Goal: Task Accomplishment & Management: Complete application form

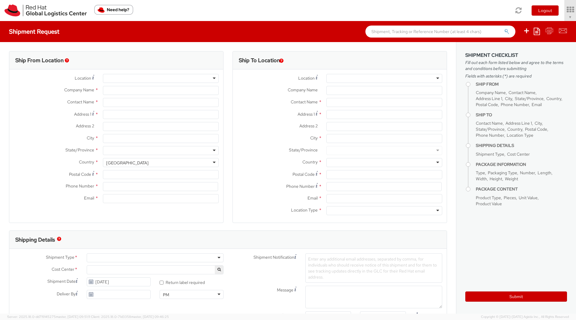
type input "Red Hat, Inc."
type input "[PERSON_NAME]"
type input "[STREET_ADDRESS]"
type input "RALEIGH"
type input "27601"
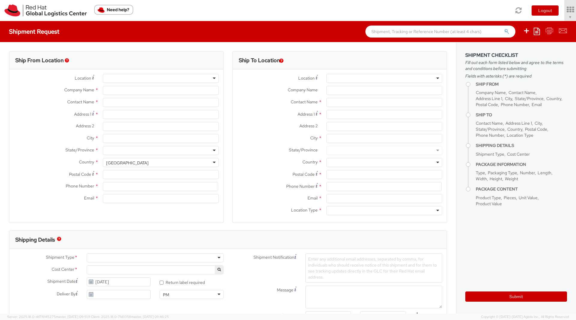
type input "[PHONE_NUMBER]"
type input "solee@redhat.com"
select select "901"
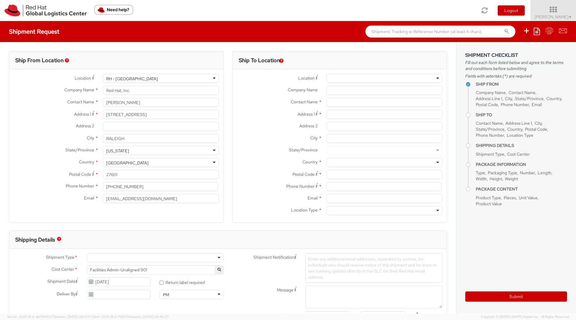
select select
click at [575, 17] on link "Soojung Mansberger ▼" at bounding box center [553, 10] width 46 height 21
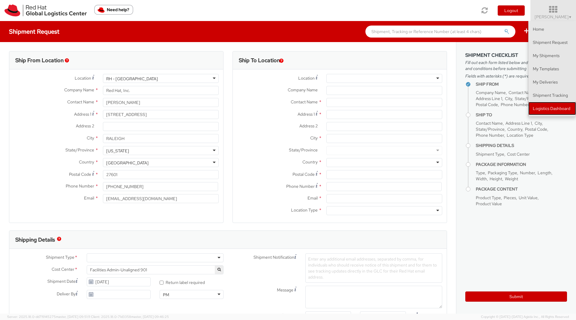
click at [548, 109] on link "Logistics Dashboard" at bounding box center [552, 108] width 48 height 13
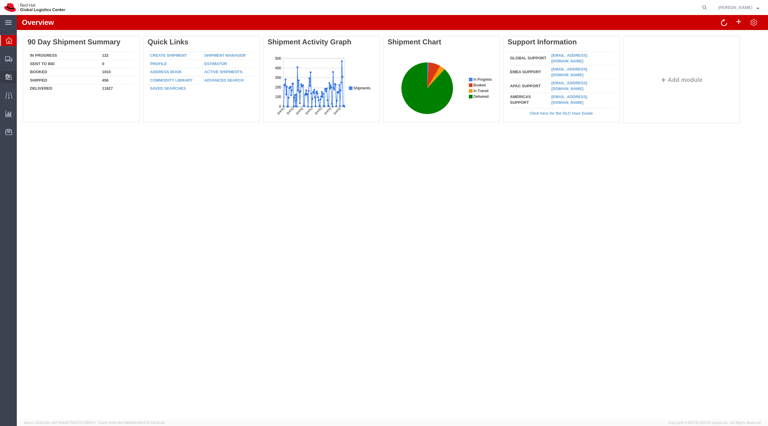
click at [0, 0] on span "Create Delivery" at bounding box center [0, 0] width 0 height 0
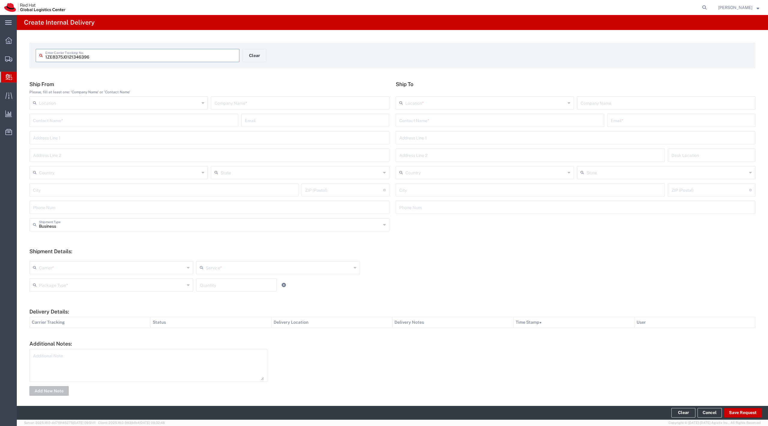
type input "1ZE8375J0121346396"
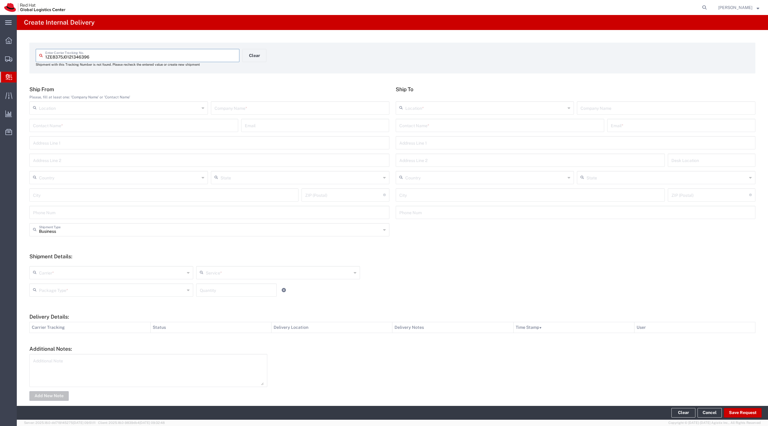
click at [233, 109] on input "text" at bounding box center [300, 107] width 171 height 11
type input "Billys Badges"
type input "B"
type input "UPS NExt day air"
click at [176, 178] on input "text" at bounding box center [119, 177] width 161 height 11
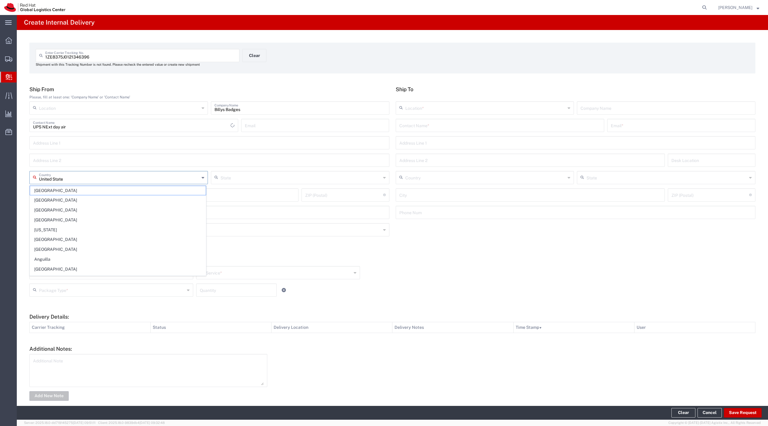
type input "[GEOGRAPHIC_DATA]"
click at [87, 180] on input "text" at bounding box center [119, 177] width 161 height 11
type input "[GEOGRAPHIC_DATA]"
click at [181, 155] on input "text" at bounding box center [209, 160] width 353 height 11
click at [159, 175] on input "text" at bounding box center [119, 177] width 161 height 11
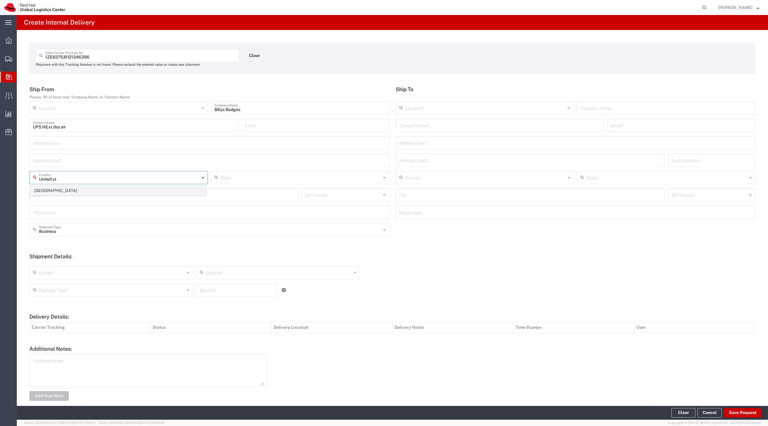
click at [144, 188] on span "[GEOGRAPHIC_DATA]" at bounding box center [118, 190] width 176 height 9
type input "[GEOGRAPHIC_DATA]"
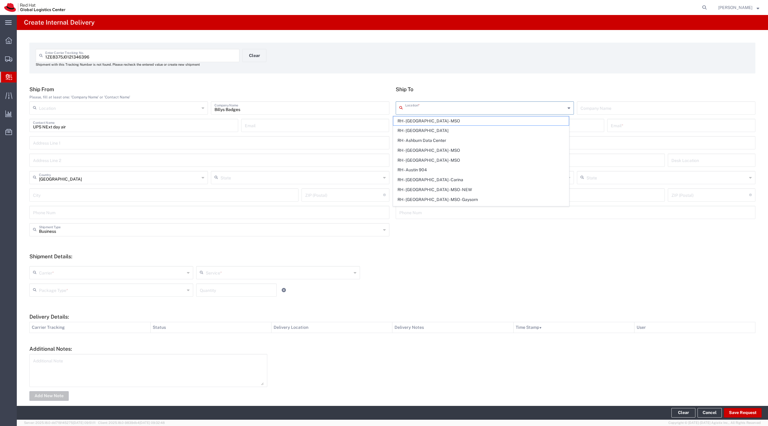
click at [425, 109] on input "text" at bounding box center [485, 107] width 161 height 11
click at [589, 122] on input "text" at bounding box center [500, 125] width 202 height 11
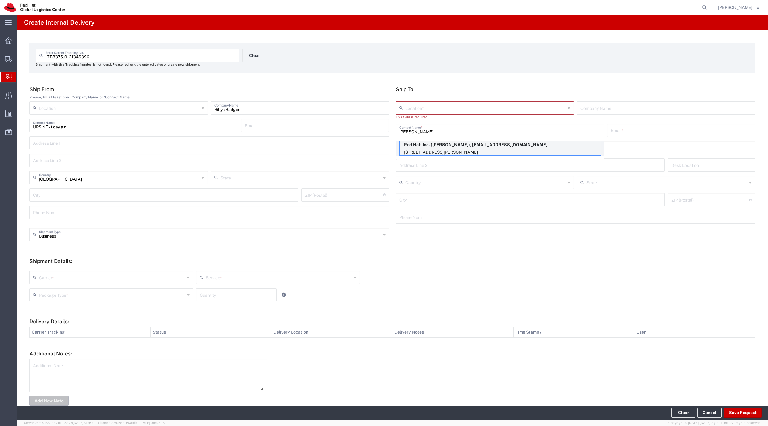
type input "[PERSON_NAME]"
click at [532, 149] on p "[STREET_ADDRESS][PERSON_NAME]" at bounding box center [500, 153] width 201 height 8
type input "RH - Tysons Corner"
type input "Red Hat, Inc."
type input "[EMAIL_ADDRESS][DOMAIN_NAME]"
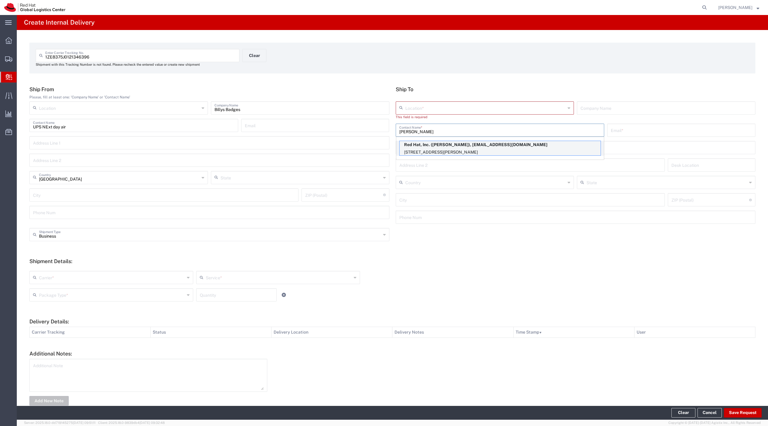
type input "[STREET_ADDRESS]"
type input "Suite 800"
type input "FLEX"
type input "[GEOGRAPHIC_DATA]"
type input "[PERSON_NAME]"
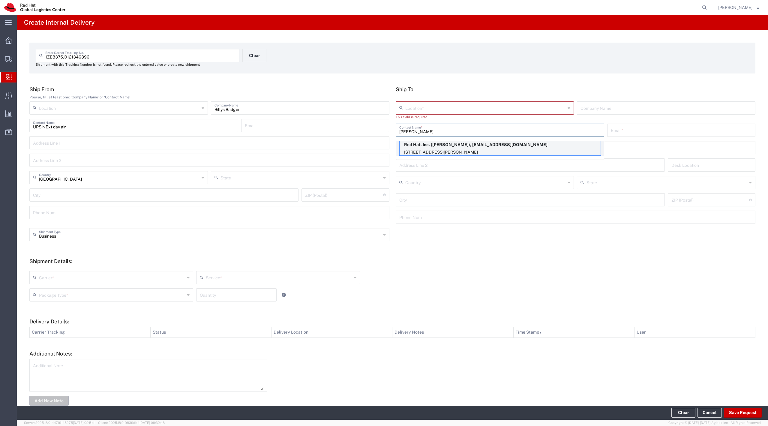
type input "22102"
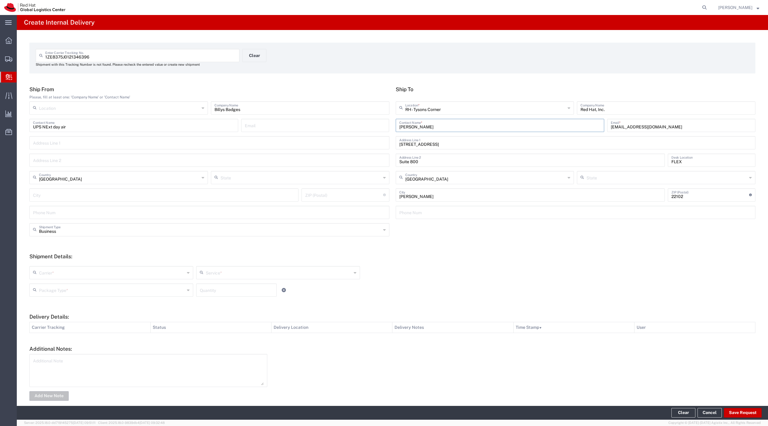
type input "[US_STATE]"
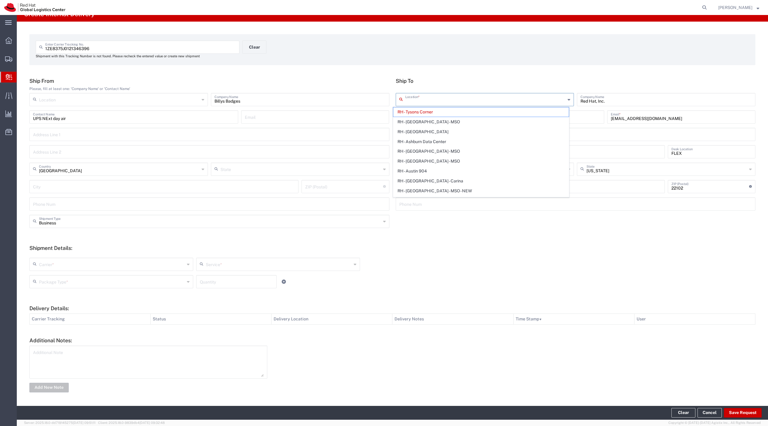
click at [419, 100] on input "text" at bounding box center [485, 99] width 161 height 11
type input "RH - [GEOGRAPHIC_DATA]"
type input "[STREET_ADDRESS]"
type input "[US_STATE]"
type input "RALEIGH"
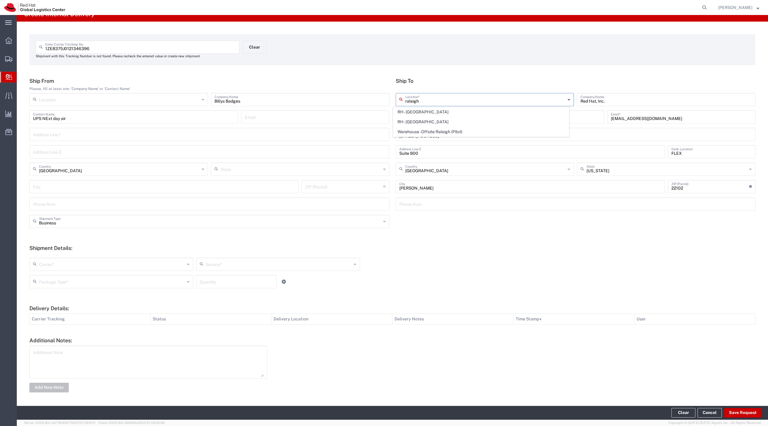
type input "27601"
type input "[PHONE_NUMBER]"
type input "RH - [GEOGRAPHIC_DATA]"
click at [113, 268] on input "text" at bounding box center [112, 264] width 146 height 11
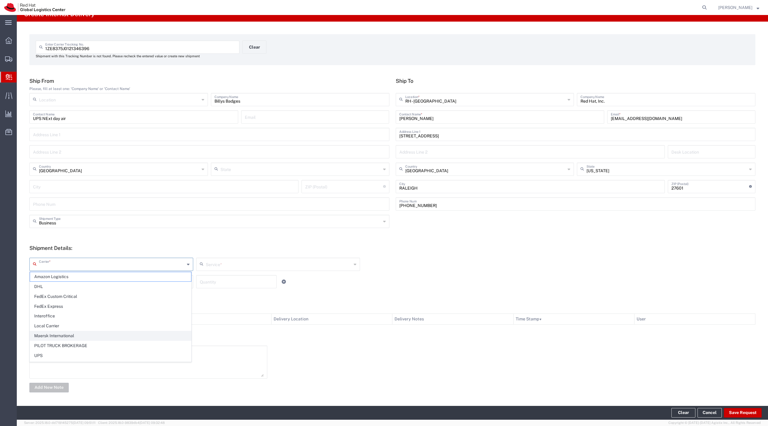
scroll to position [10, 0]
click at [79, 349] on span "UPS" at bounding box center [110, 347] width 161 height 9
type input "UPS"
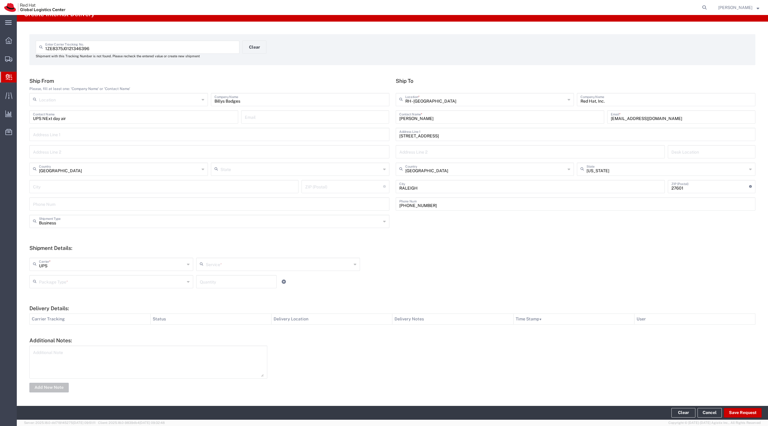
click at [243, 270] on div "Service *" at bounding box center [278, 264] width 164 height 13
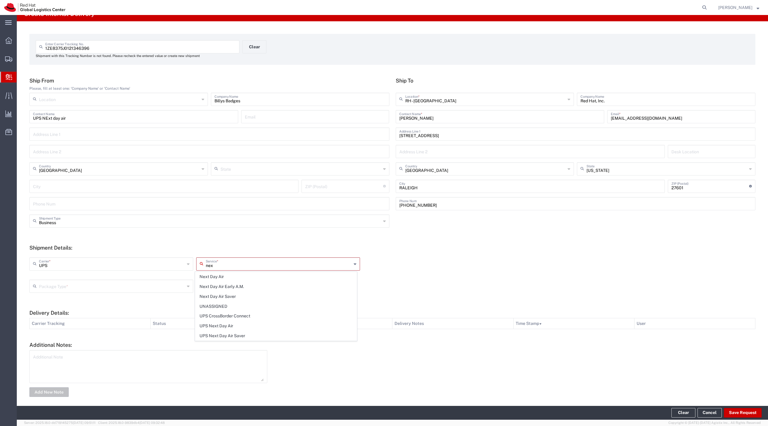
scroll to position [0, 0]
click at [226, 281] on span "Next Day Air" at bounding box center [275, 276] width 161 height 9
type input "Next Day Air"
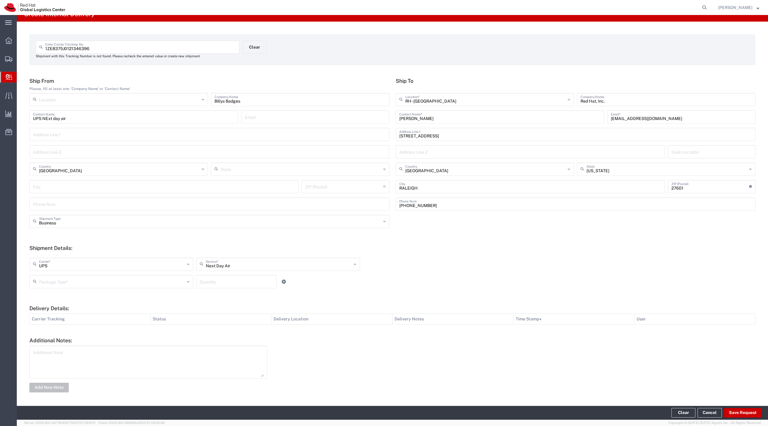
click at [137, 288] on div "Package Type * Case(s) Envelope PAK Skid(s) Your Packaging Quantity" at bounding box center [278, 283] width 500 height 17
click at [136, 282] on input "text" at bounding box center [112, 281] width 146 height 11
click at [134, 333] on span "Your Packaging" at bounding box center [110, 333] width 161 height 9
type input "Your Packaging"
click at [247, 282] on input "number" at bounding box center [236, 281] width 73 height 11
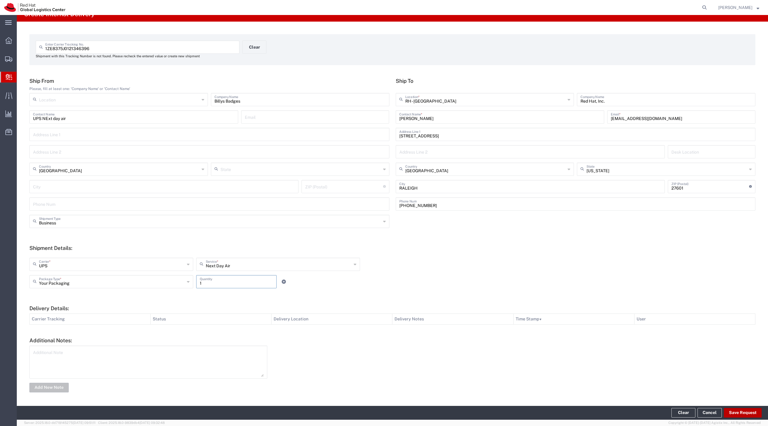
type input "1"
click at [750, 413] on button "Save Request" at bounding box center [743, 413] width 38 height 10
type input "[GEOGRAPHIC_DATA]"
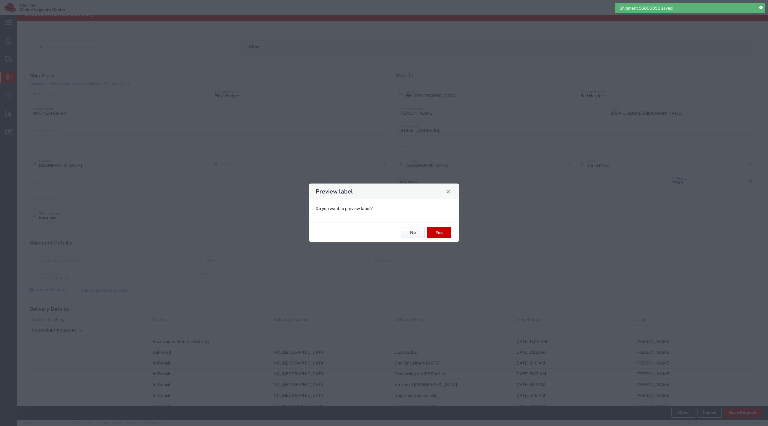
click at [408, 229] on button "No" at bounding box center [413, 232] width 24 height 11
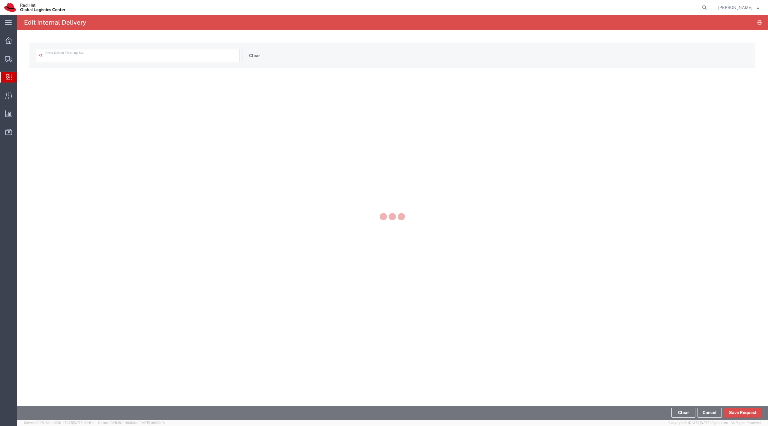
type input "1ZE8375J0121346396"
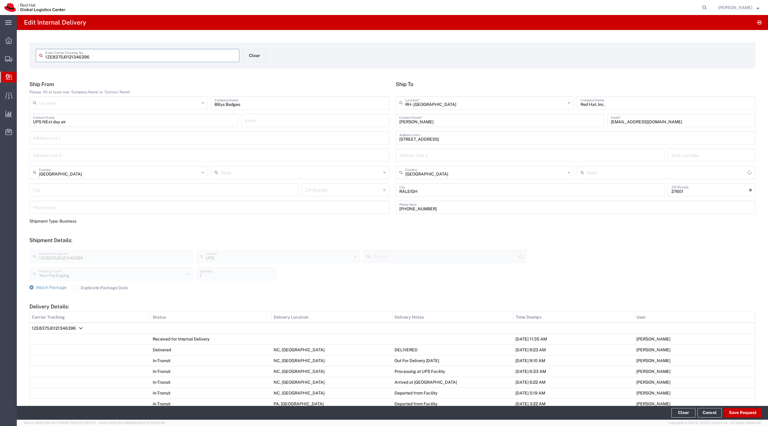
type input "[US_STATE]"
type input "Next Day Air"
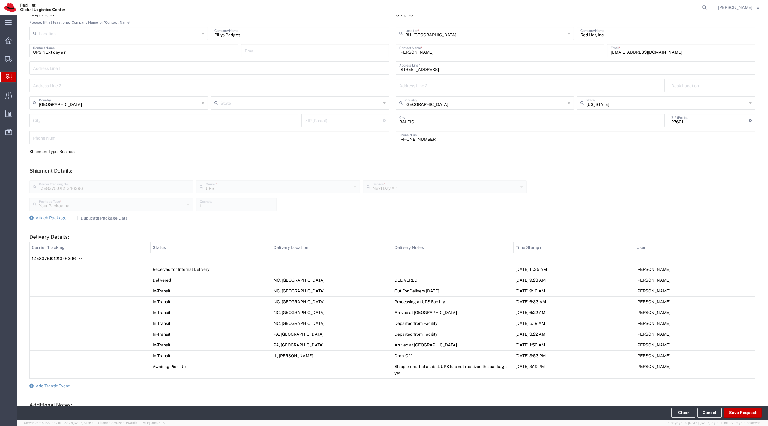
click at [87, 220] on label "Duplicate Package Data" at bounding box center [100, 218] width 55 height 5
click at [75, 218] on input "Duplicate Package Data" at bounding box center [75, 218] width 0 height 0
click at [49, 215] on div "Your Packaging Package Type * Your Packaging Case(s) Envelope PAK Skid(s) 1 Qua…" at bounding box center [278, 206] width 500 height 17
click at [49, 216] on span "Attach Package" at bounding box center [51, 217] width 31 height 5
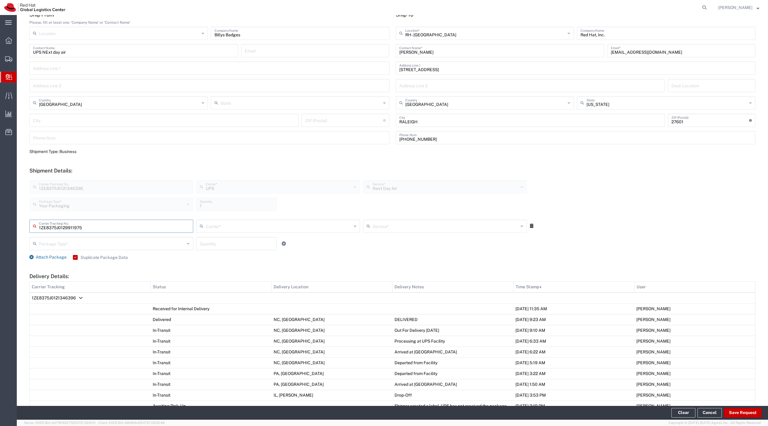
type input "1ZE8375J0129911975"
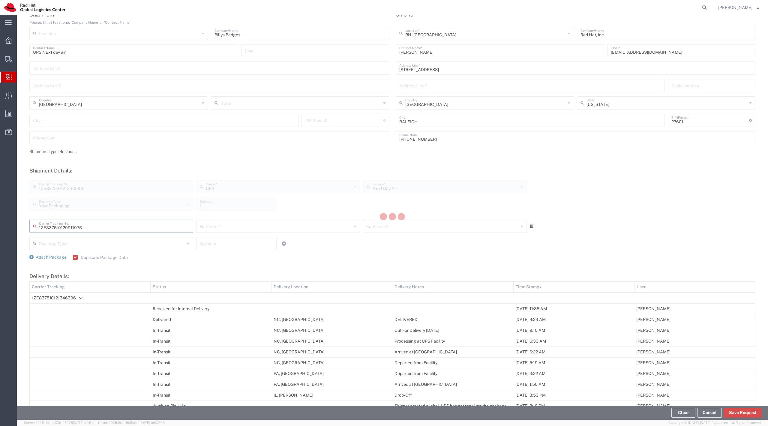
type input "UPS"
type input "Your Packaging"
type input "1"
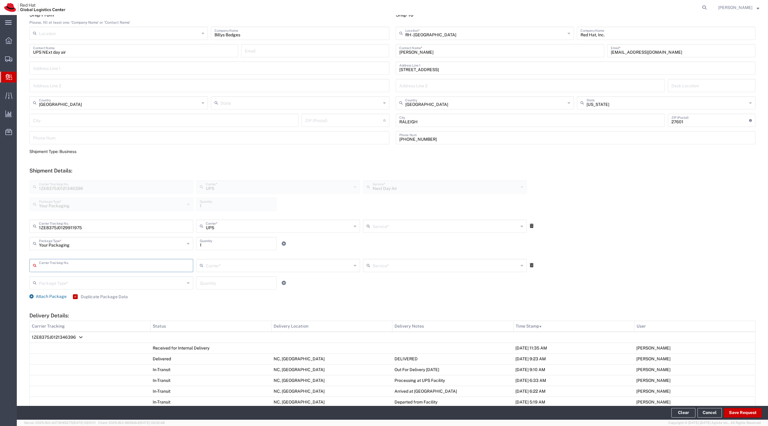
type input "Next Day Air"
type input "1ZE8375J0108098144"
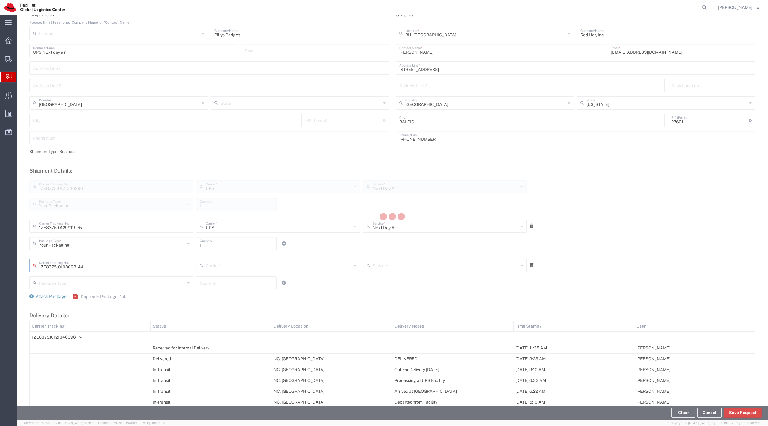
type input "UPS"
type input "Your Packaging"
type input "1"
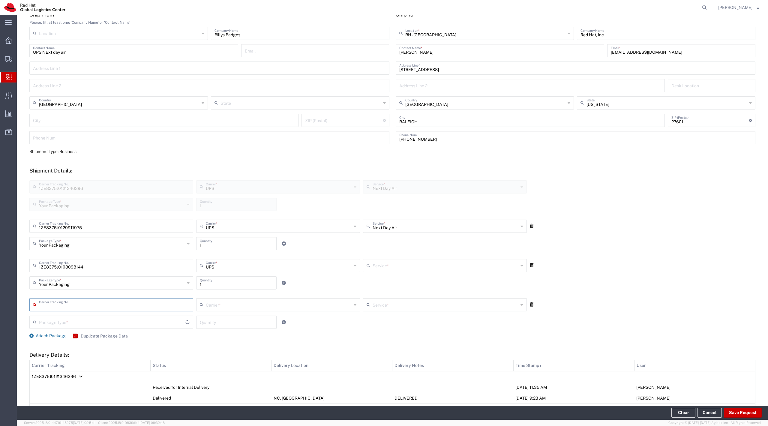
type input "Next Day Air"
type input "1ZE8375J0132232014"
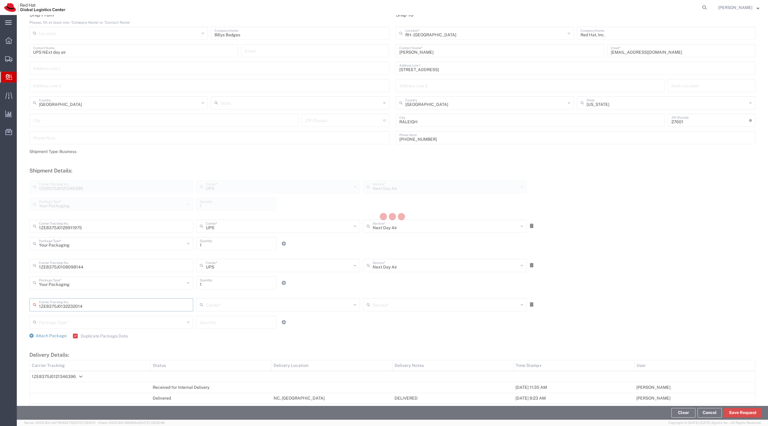
type input "UPS"
type input "Your Packaging"
type input "1"
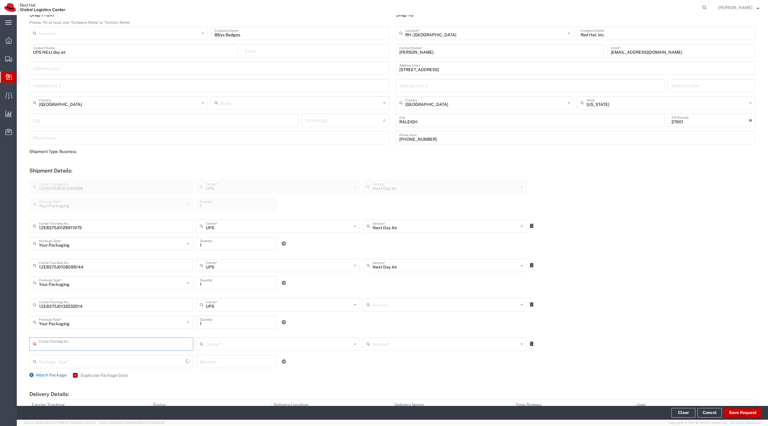
type input "Next Day Air"
type input "1ZE8375J0106622151"
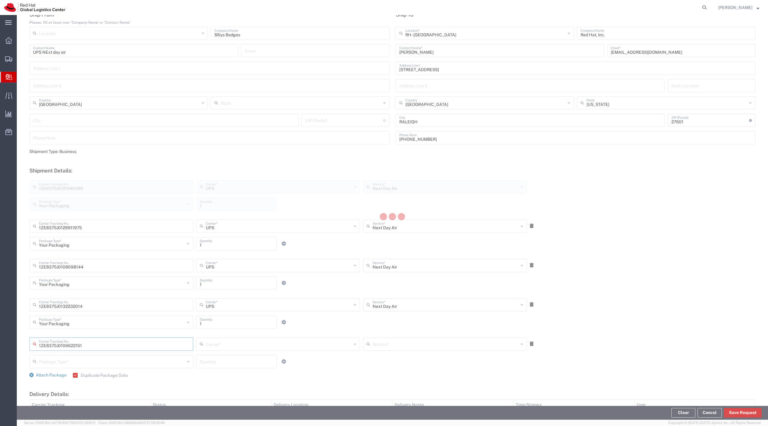
type input "UPS"
type input "Your Packaging"
type input "1"
type input "Next Day Air"
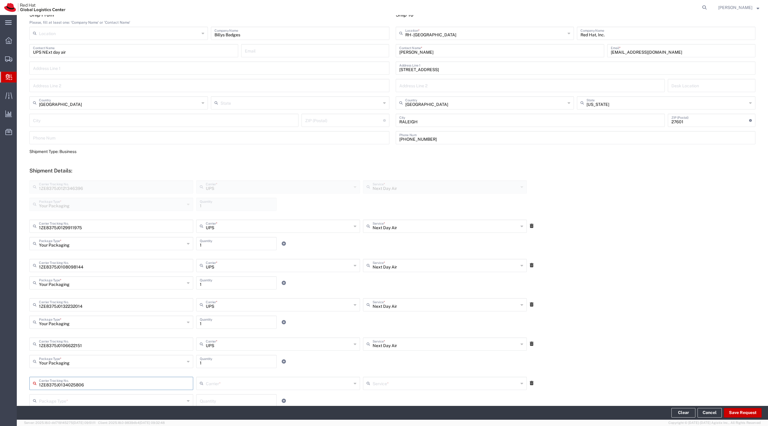
type input "1ZE8375J0134025806"
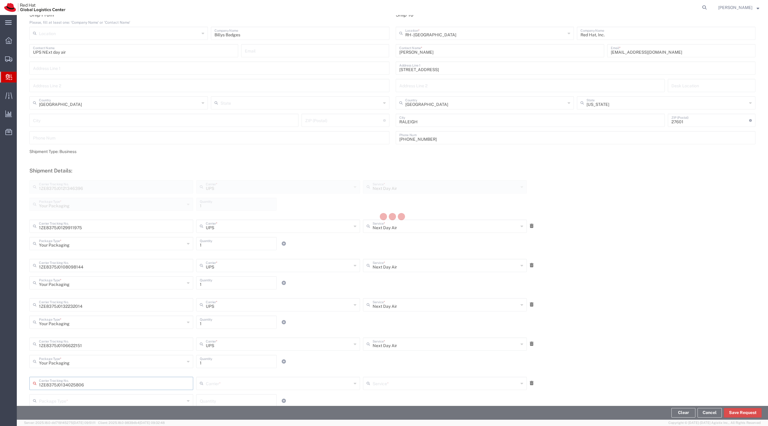
type input "UPS"
type input "Your Packaging"
type input "1"
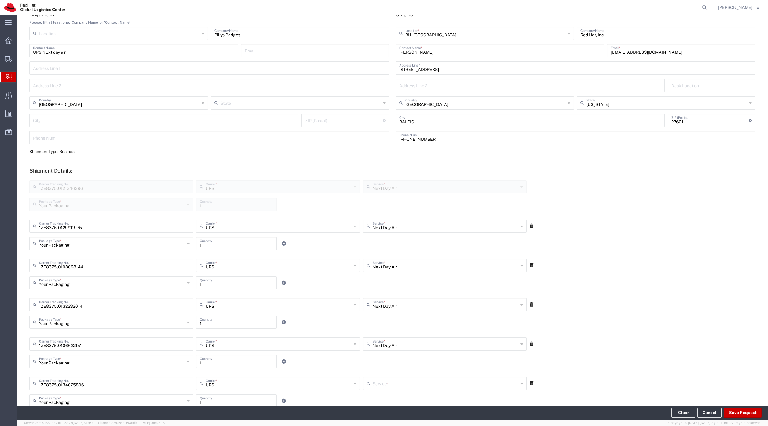
scroll to position [281, 0]
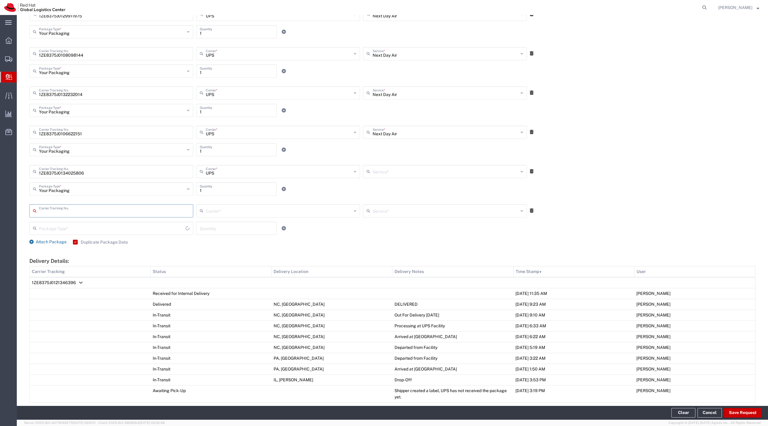
type input "Next Day Air"
click at [530, 210] on icon at bounding box center [532, 211] width 4 height 4
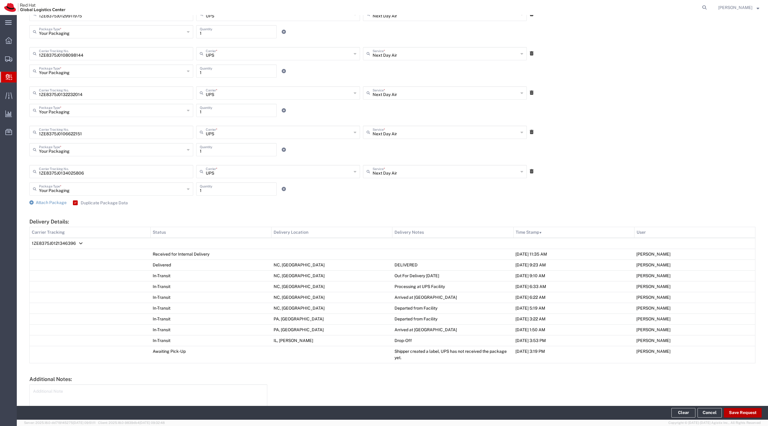
click at [746, 410] on button "Save Request" at bounding box center [743, 413] width 38 height 10
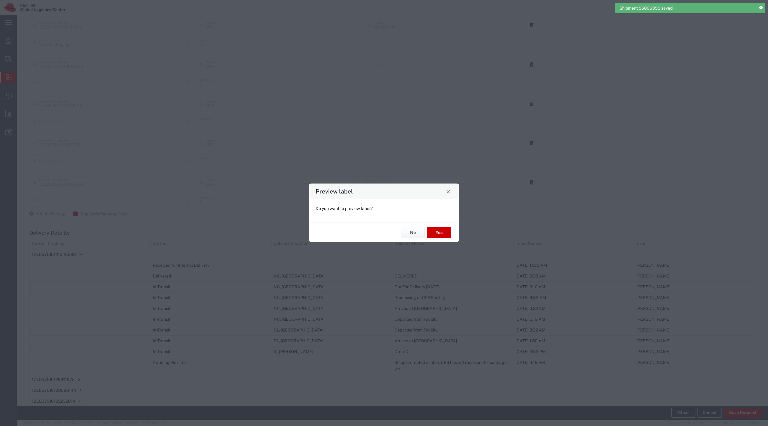
type input "Your Packaging"
type input "Next Day Air"
type input "Your Packaging"
type input "Next Day Air"
type input "Your Packaging"
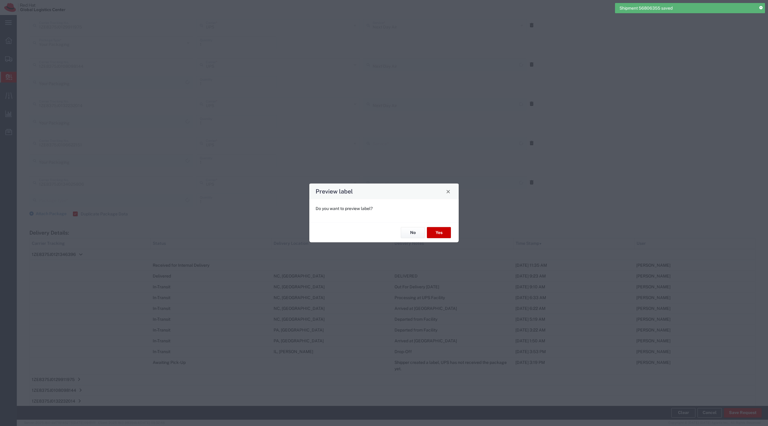
type input "Your Packaging"
type input "Next Day Air"
click at [414, 234] on button "No" at bounding box center [413, 232] width 24 height 11
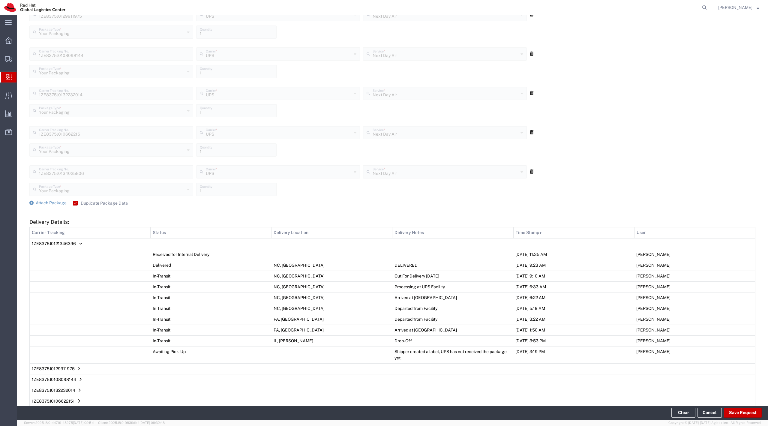
scroll to position [361, 0]
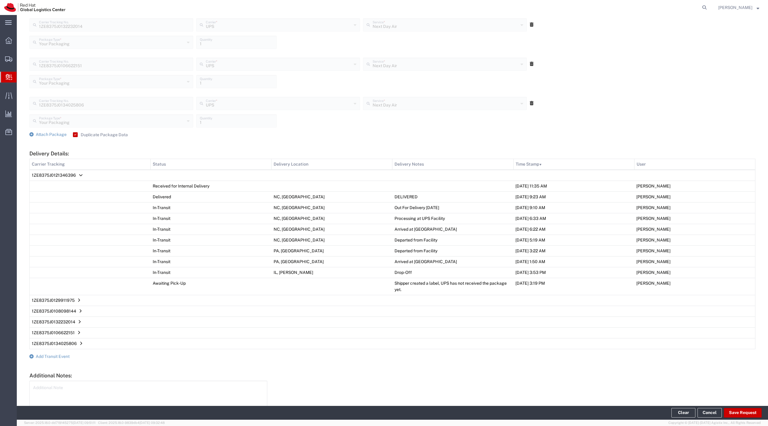
click at [79, 176] on span "Delivery Details:" at bounding box center [81, 175] width 4 height 0
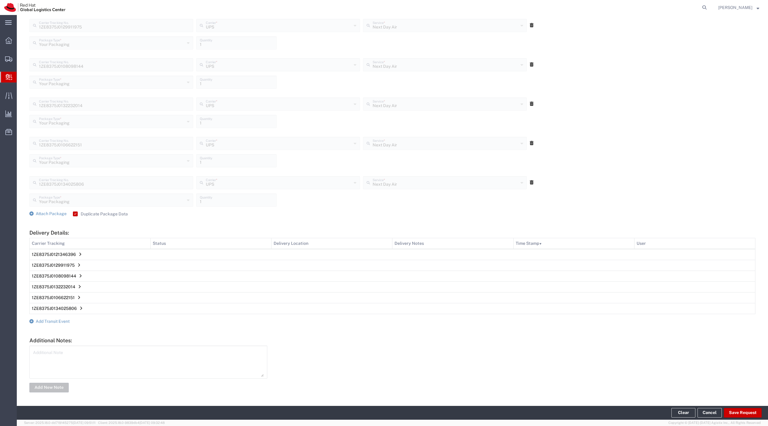
scroll to position [282, 0]
click at [60, 316] on form "Ship From Please, fill at least one: 'Company Name' or 'Contact Name' Location …" at bounding box center [392, 97] width 726 height 594
click at [51, 317] on form "Ship From Please, fill at least one: 'Company Name' or 'Contact Name' Location …" at bounding box center [392, 97] width 726 height 594
click at [51, 320] on span "Add Transit Event" at bounding box center [53, 321] width 34 height 5
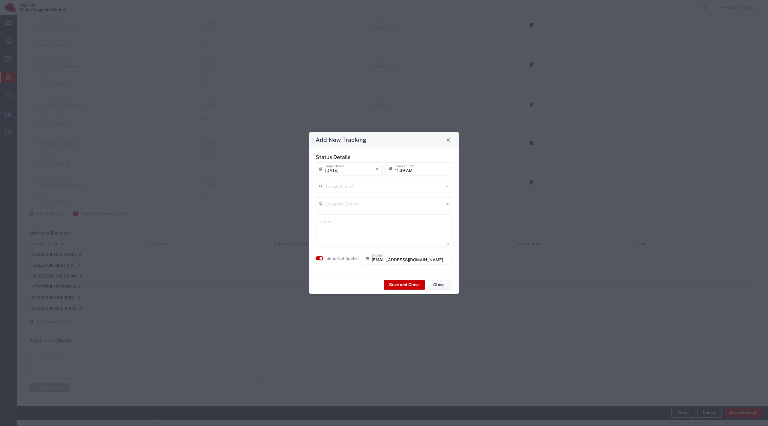
click at [368, 184] on input "text" at bounding box center [384, 186] width 119 height 11
click at [358, 202] on span "Delivery Confirmation" at bounding box center [383, 198] width 135 height 9
type input "Delivery Confirmation"
click at [350, 216] on textarea at bounding box center [384, 230] width 130 height 29
type textarea "This was moved into the warehouse on 9/12, received on 9/11"
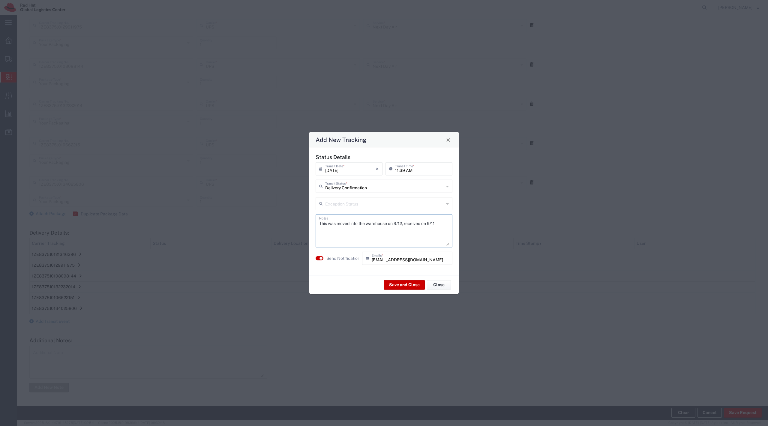
click at [327, 259] on label "Send Notification" at bounding box center [343, 258] width 34 height 6
click at [405, 286] on button "Save and Close" at bounding box center [404, 285] width 41 height 10
